Goal: Information Seeking & Learning: Learn about a topic

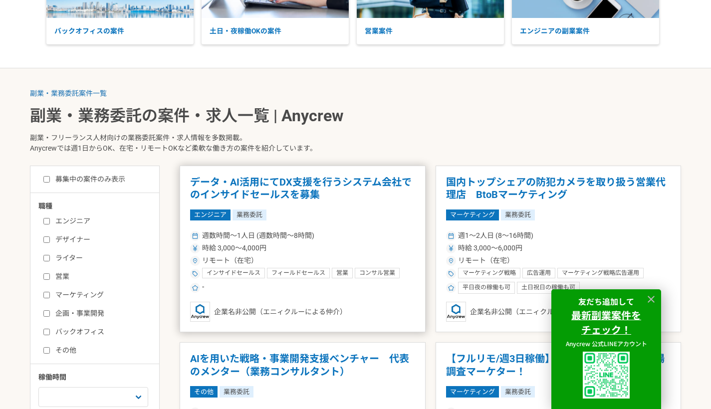
scroll to position [155, 0]
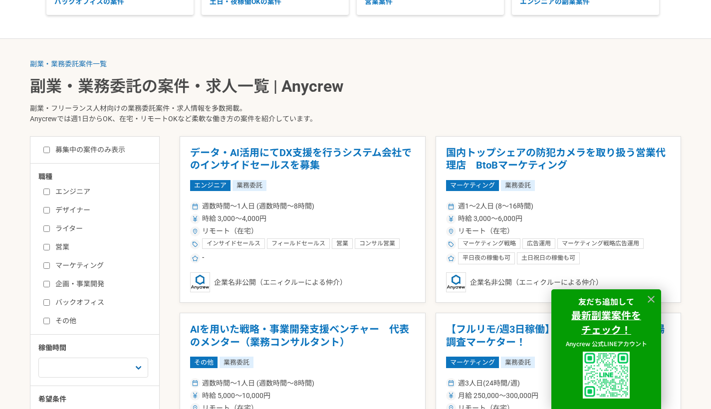
click at [49, 210] on input "デザイナー" at bounding box center [46, 210] width 6 height 6
checkbox input "true"
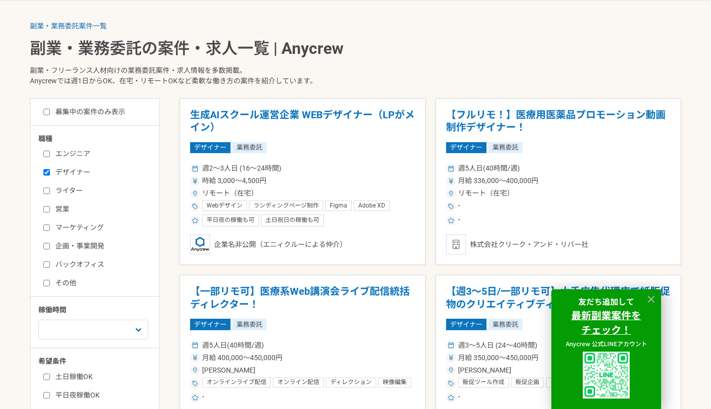
scroll to position [383, 0]
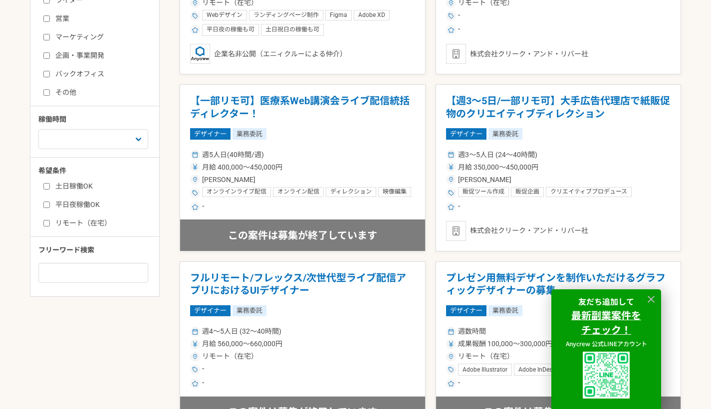
click at [48, 221] on input "リモート（在宅）" at bounding box center [46, 223] width 6 height 6
checkbox input "true"
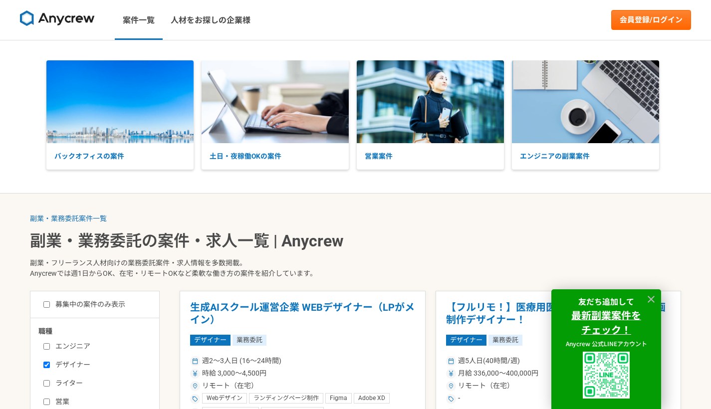
scroll to position [132, 0]
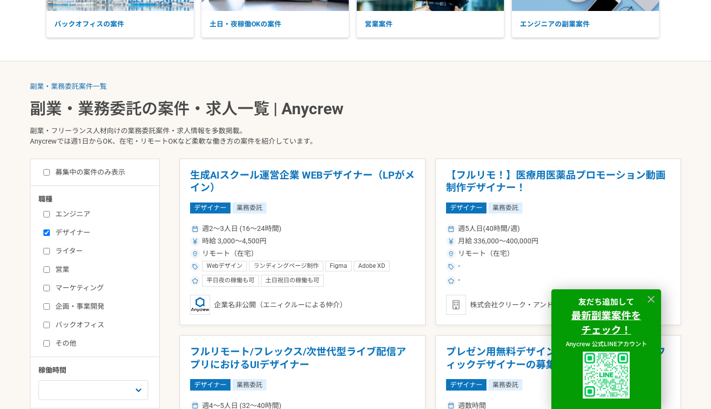
click at [49, 229] on input "デザイナー" at bounding box center [46, 232] width 6 height 6
checkbox input "false"
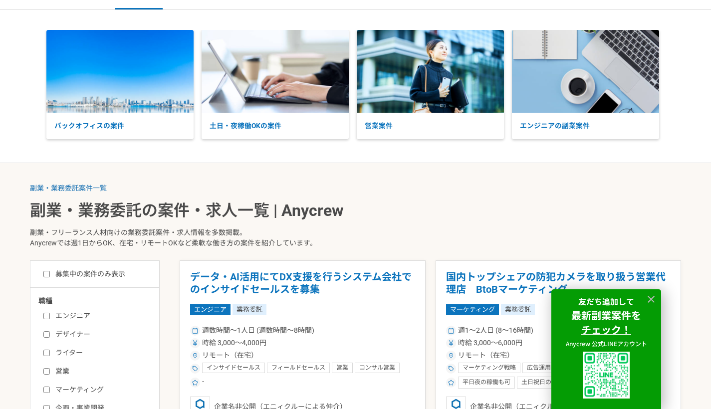
scroll to position [65, 0]
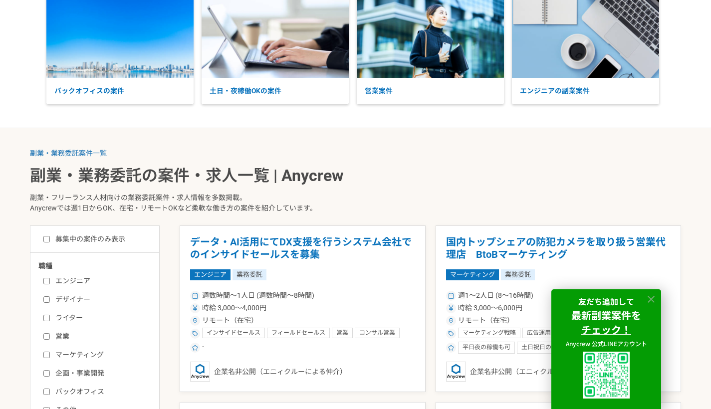
click at [650, 301] on icon at bounding box center [651, 299] width 7 height 7
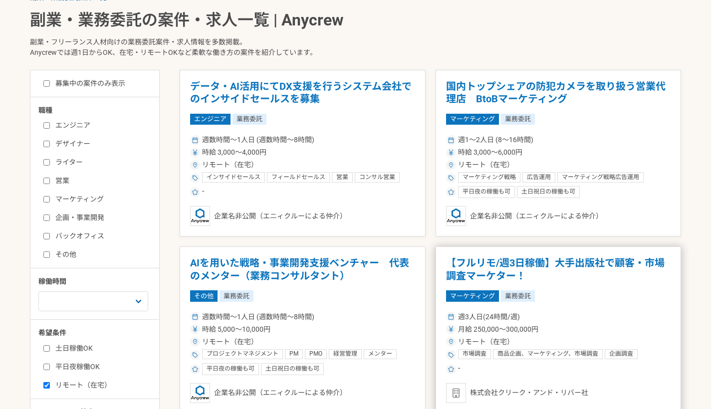
scroll to position [251, 0]
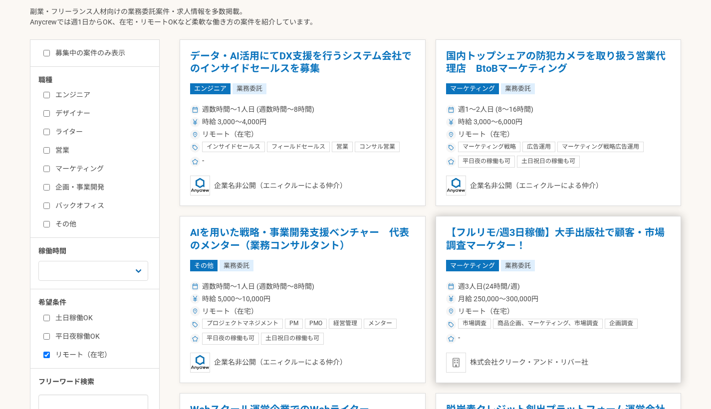
click at [600, 240] on h1 "【フルリモ/週3日稼働】大手出版社で顧客・市場調査マーケター！" at bounding box center [558, 238] width 225 height 25
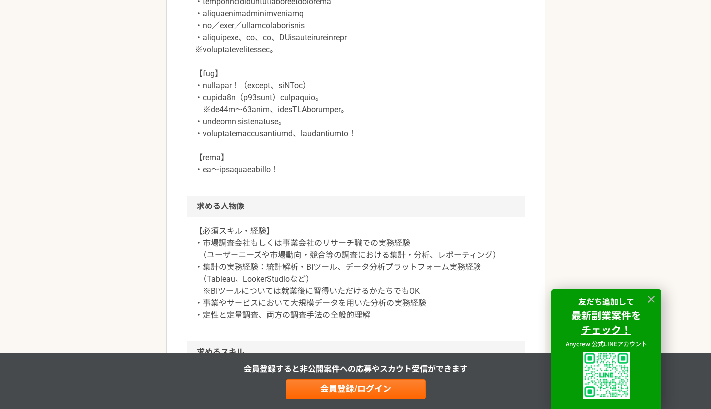
scroll to position [959, 0]
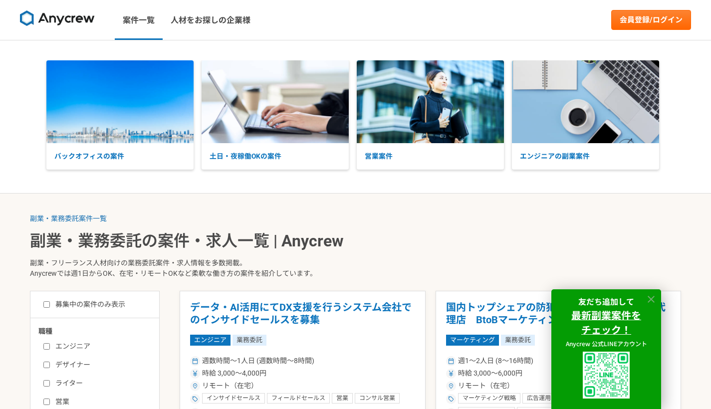
click at [653, 301] on icon at bounding box center [651, 299] width 7 height 7
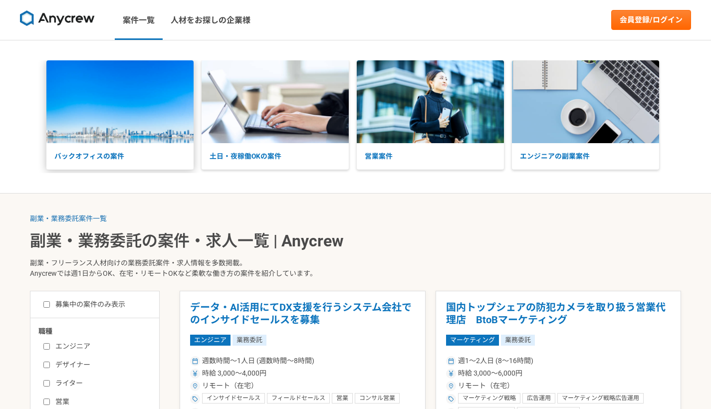
click at [158, 128] on img at bounding box center [119, 101] width 147 height 83
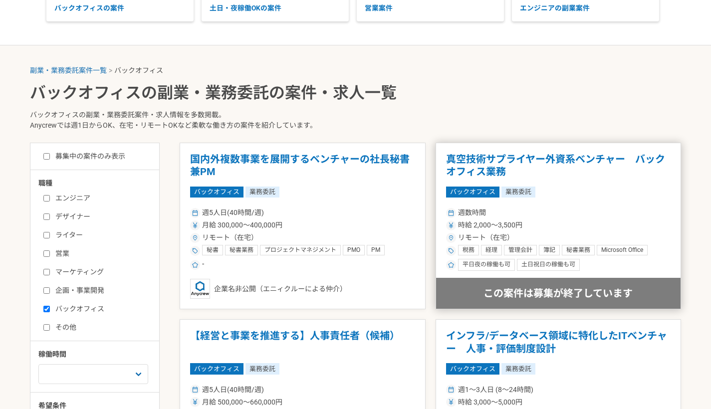
scroll to position [167, 0]
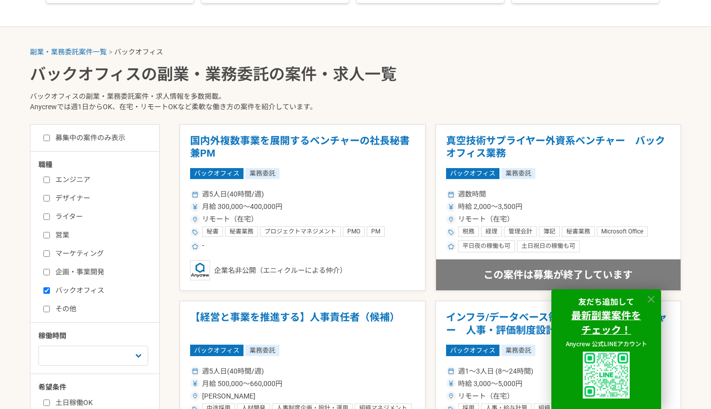
click at [648, 301] on icon at bounding box center [651, 299] width 11 height 11
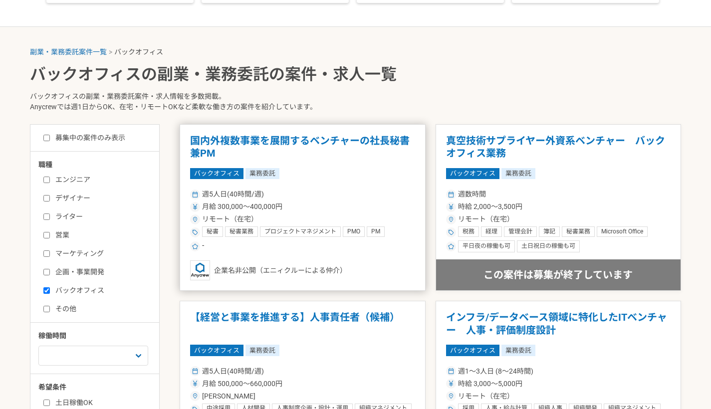
click at [330, 187] on div "週5人日(40時間/週) 月給 300,000〜400,000円 リモート（在宅） 秘書 秘書業務 プロジェクトマネジメント PMO PM プロジェクトマネー…" at bounding box center [302, 219] width 225 height 65
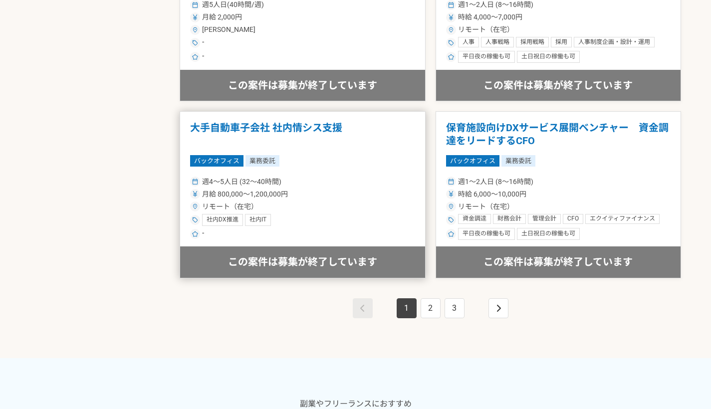
scroll to position [1773, 0]
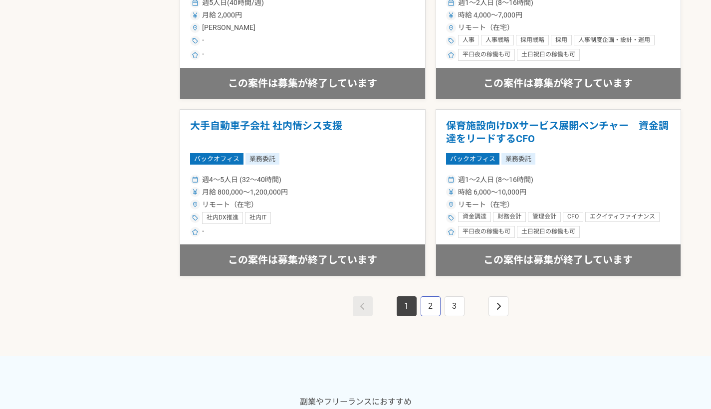
click at [430, 297] on link "2" at bounding box center [431, 306] width 20 height 20
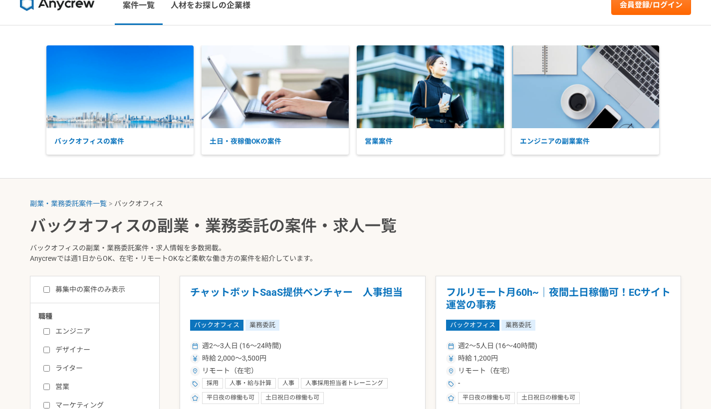
scroll to position [112, 0]
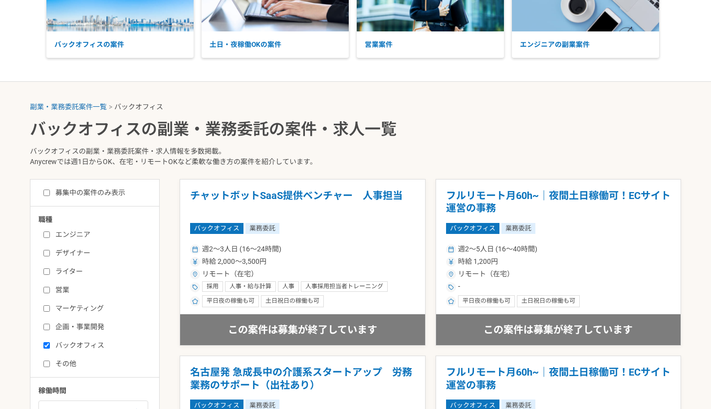
click at [48, 190] on input "募集中の案件のみ表示" at bounding box center [46, 193] width 6 height 6
checkbox input "true"
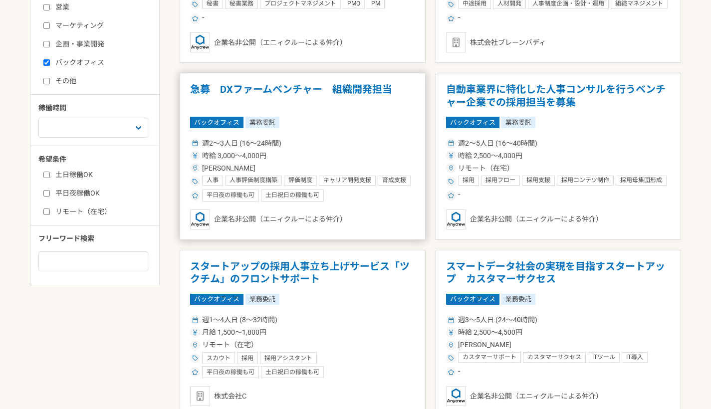
scroll to position [434, 0]
